Goal: Register for event/course

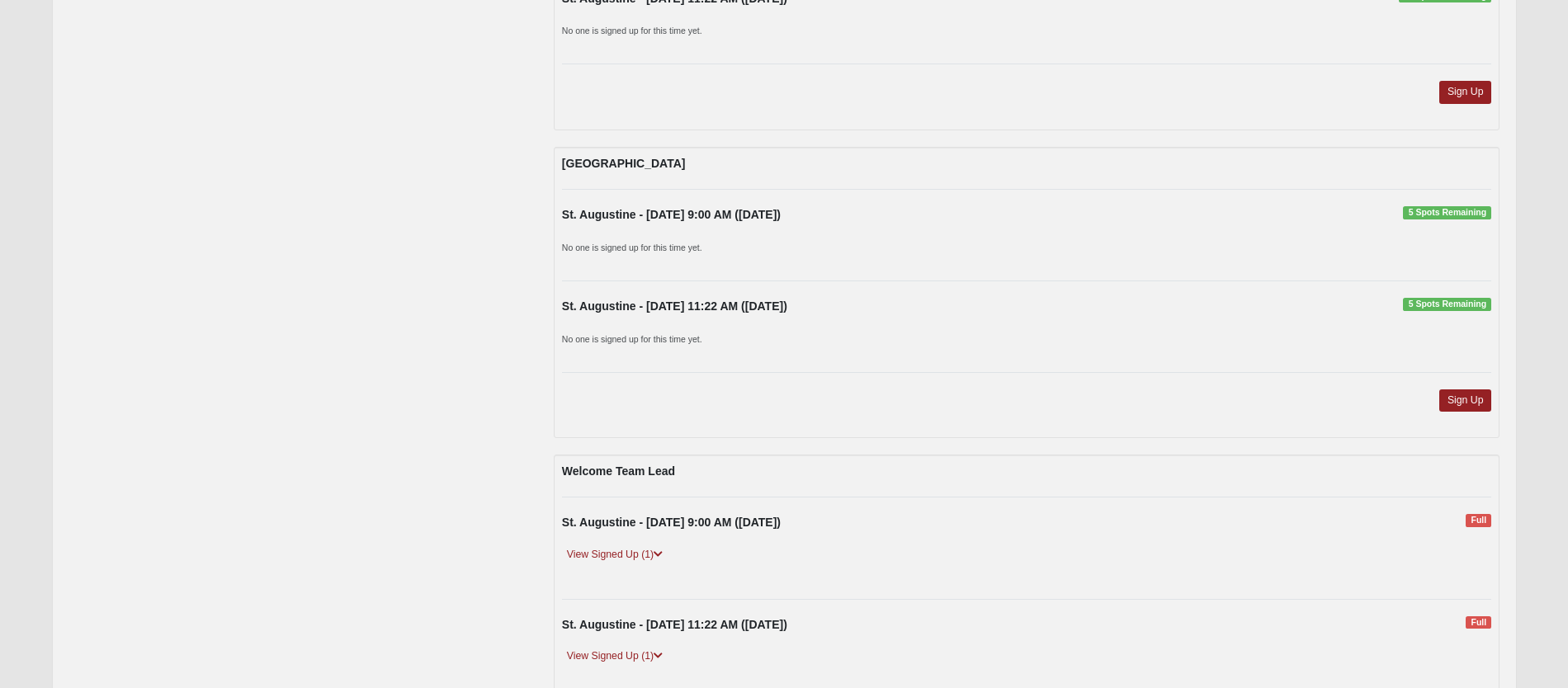
scroll to position [402, 0]
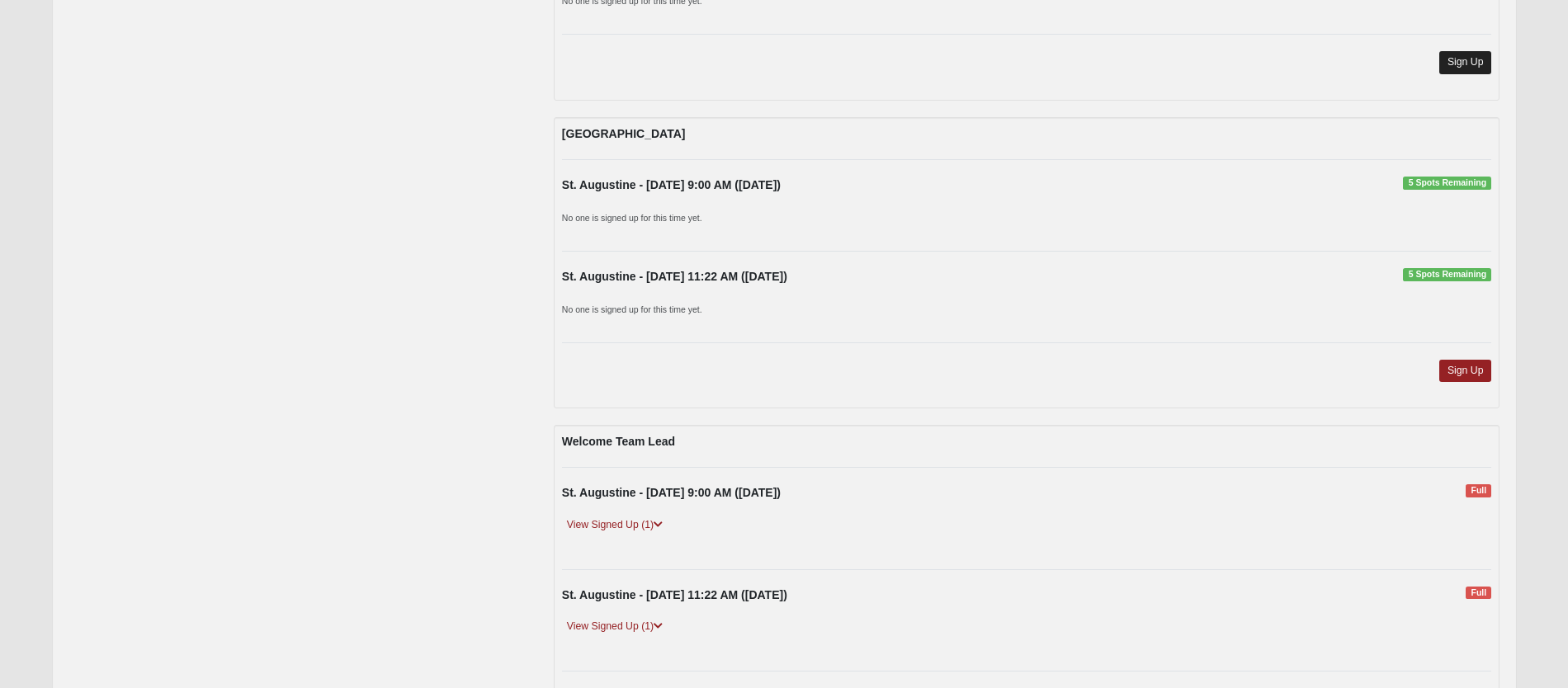
click at [1473, 59] on link "Sign Up" at bounding box center [1466, 62] width 53 height 22
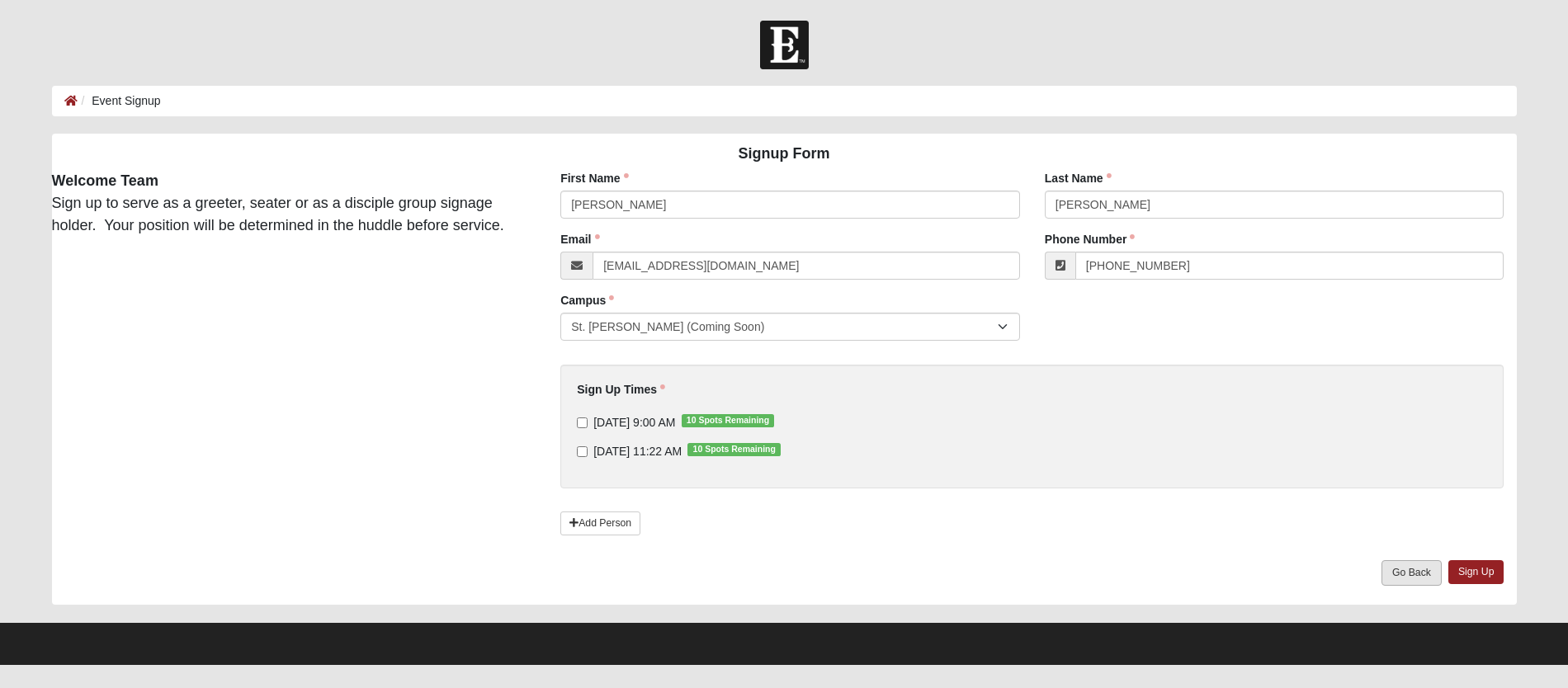
click at [1408, 568] on link "Go Back" at bounding box center [1411, 573] width 60 height 25
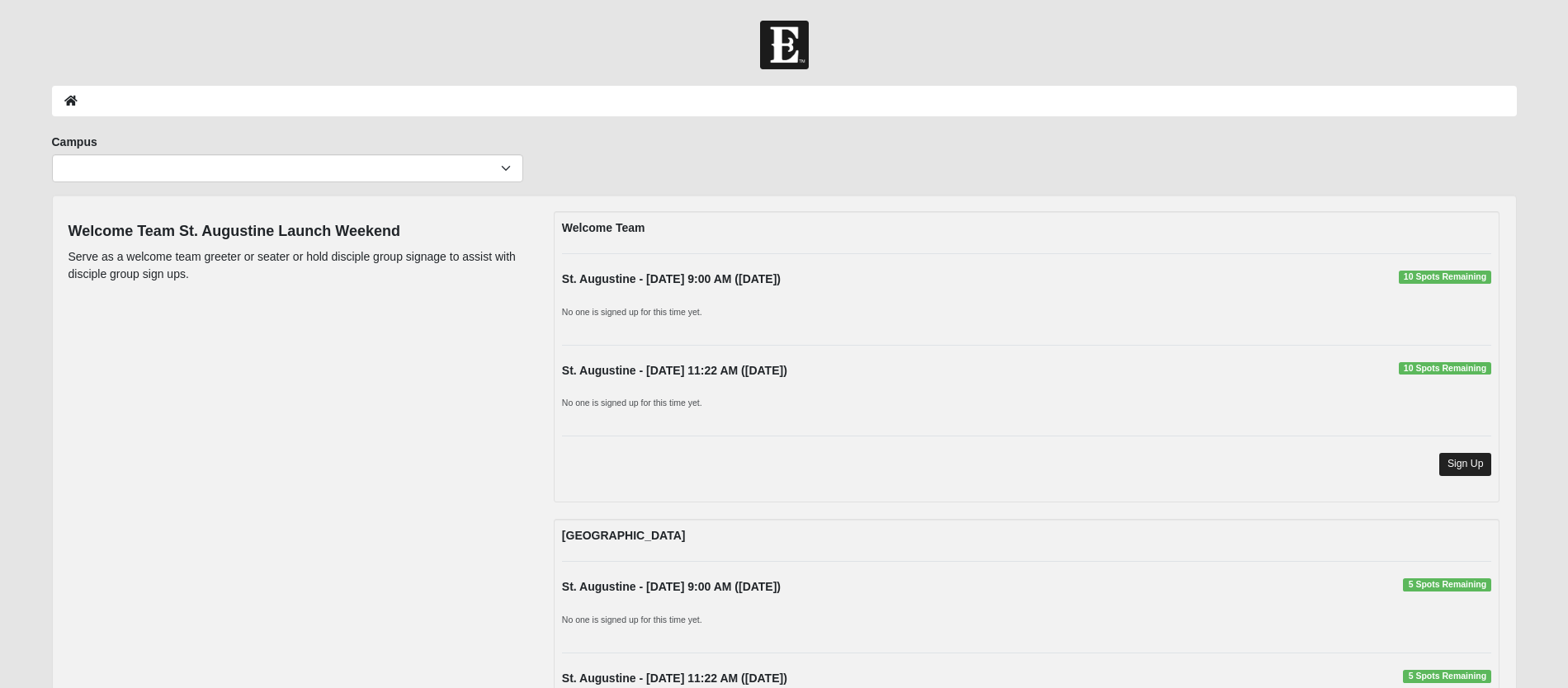
click at [1479, 459] on link "Sign Up" at bounding box center [1466, 464] width 53 height 22
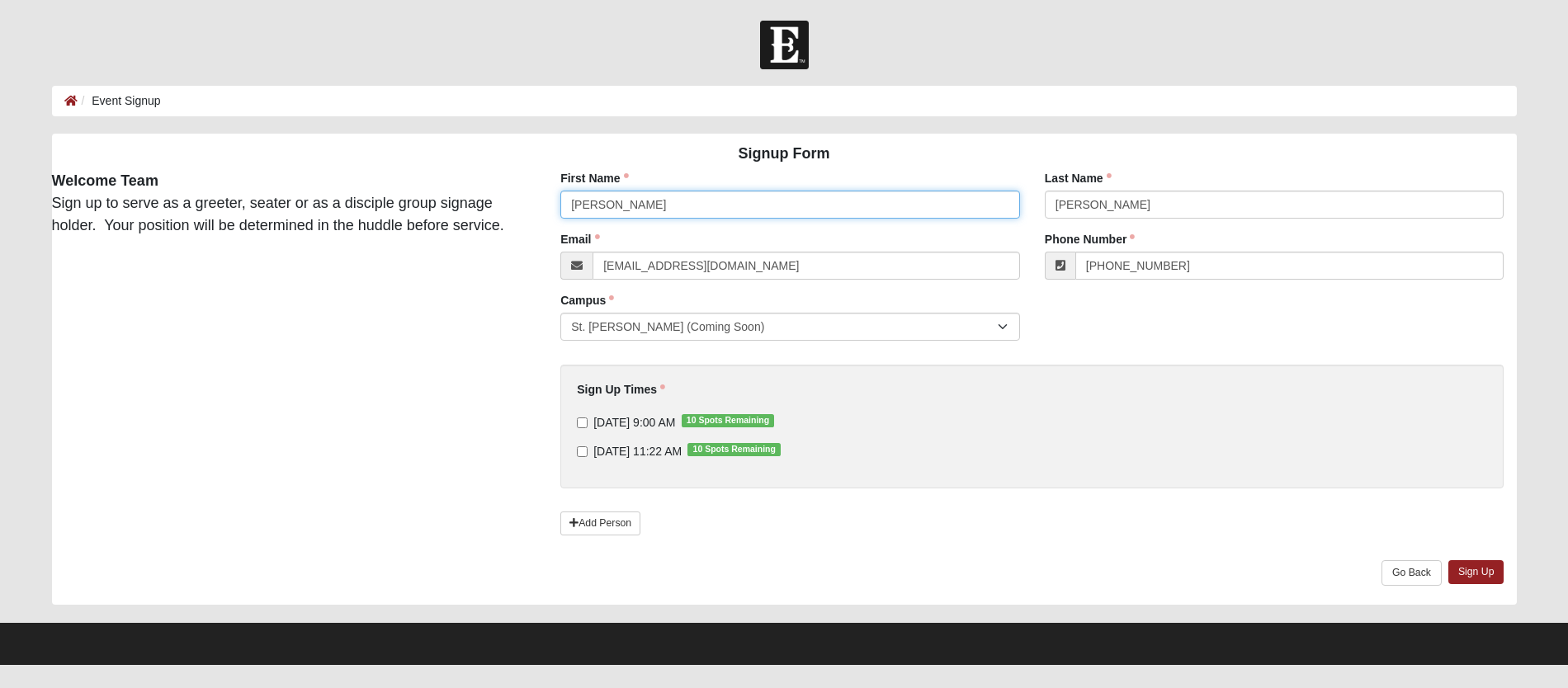
click at [680, 212] on input "[PERSON_NAME]" at bounding box center [790, 204] width 459 height 28
click at [403, 376] on div "Signup Form Welcome Team Sign up to serve as a greeter, seater or as a disciple…" at bounding box center [784, 368] width 1490 height 471
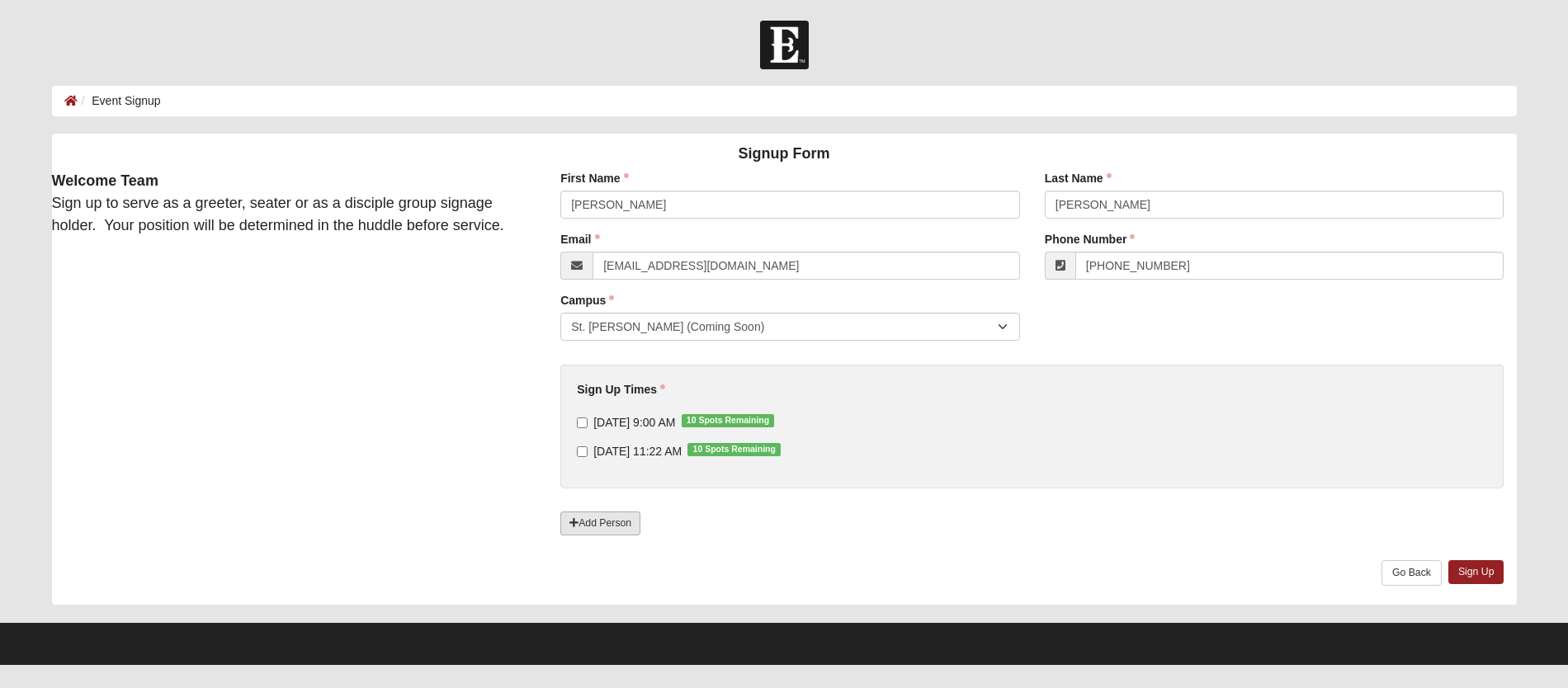
click at [595, 530] on link "Add Person" at bounding box center [600, 523] width 80 height 24
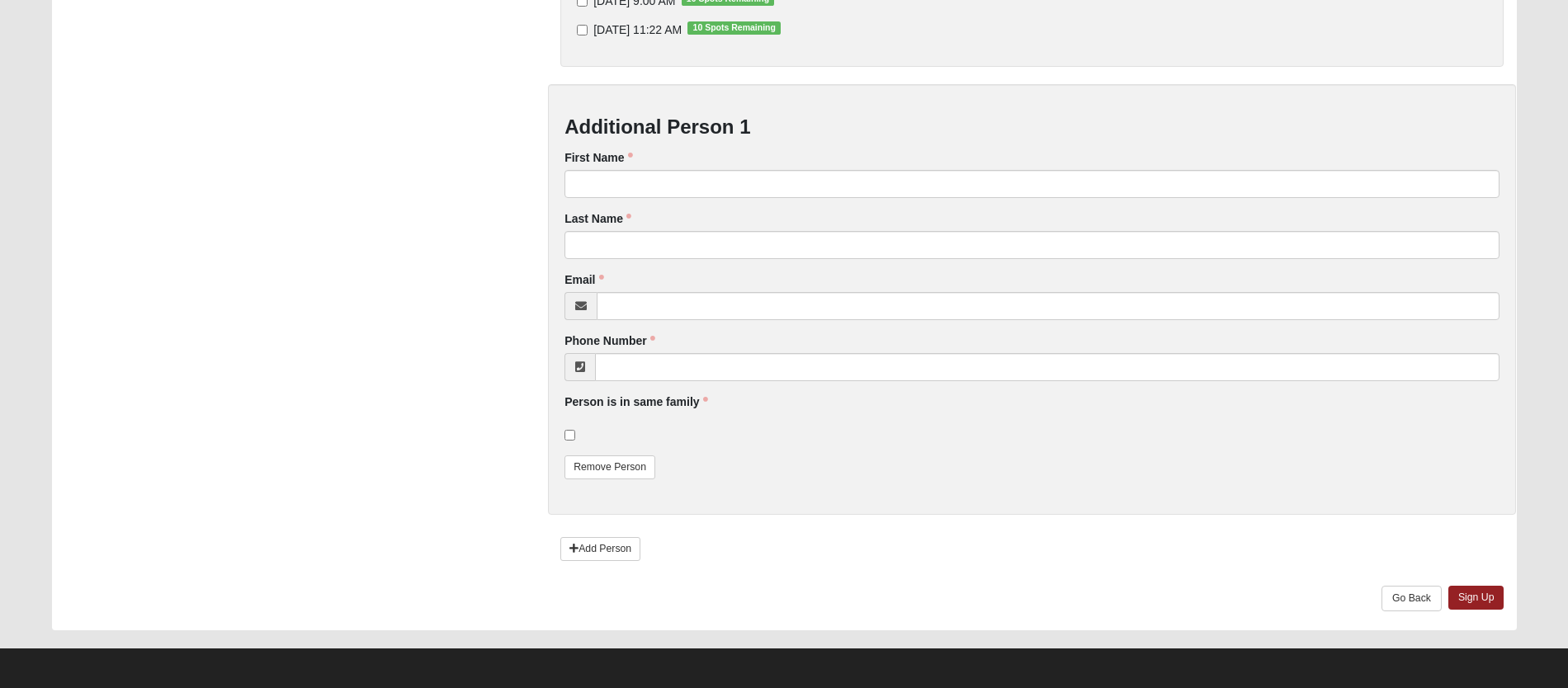
scroll to position [420, 0]
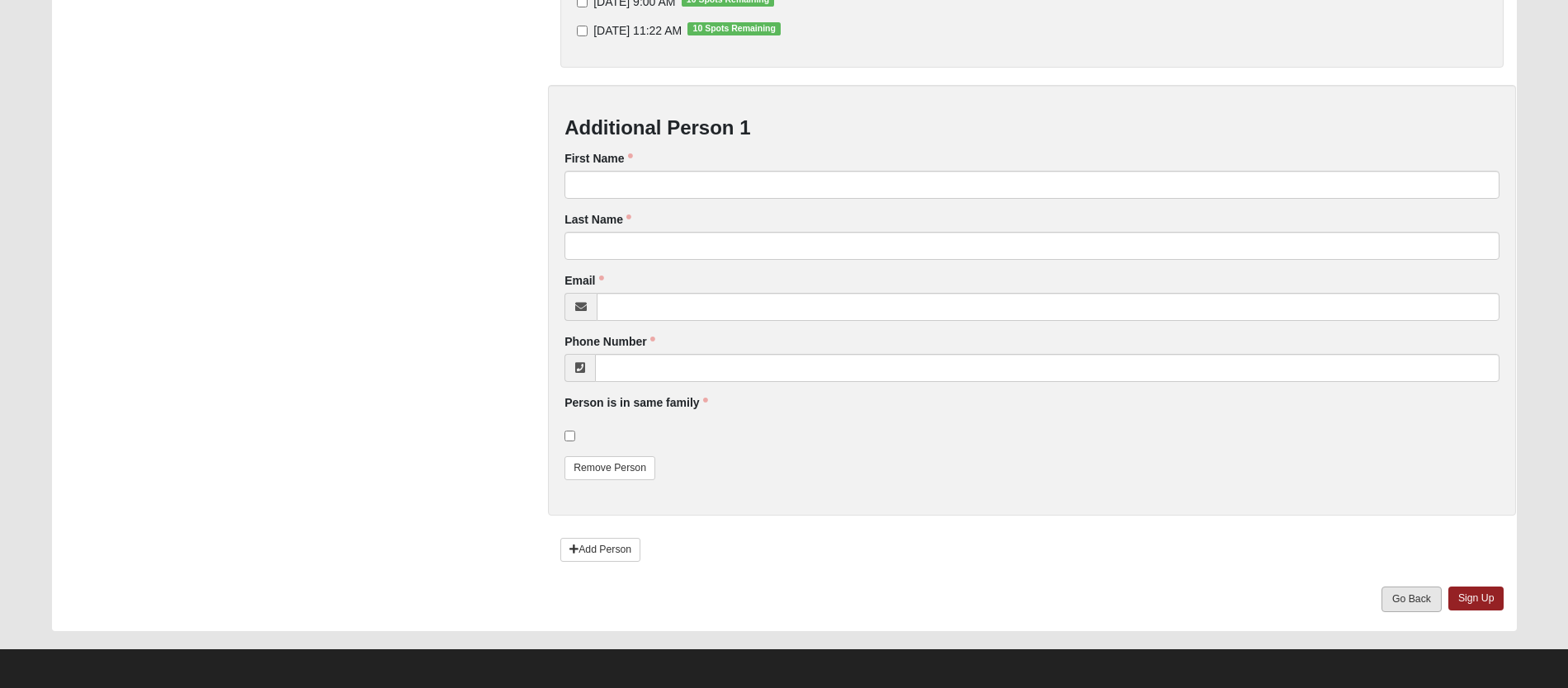
click at [1419, 596] on link "Go Back" at bounding box center [1411, 599] width 60 height 25
